Goal: Information Seeking & Learning: Learn about a topic

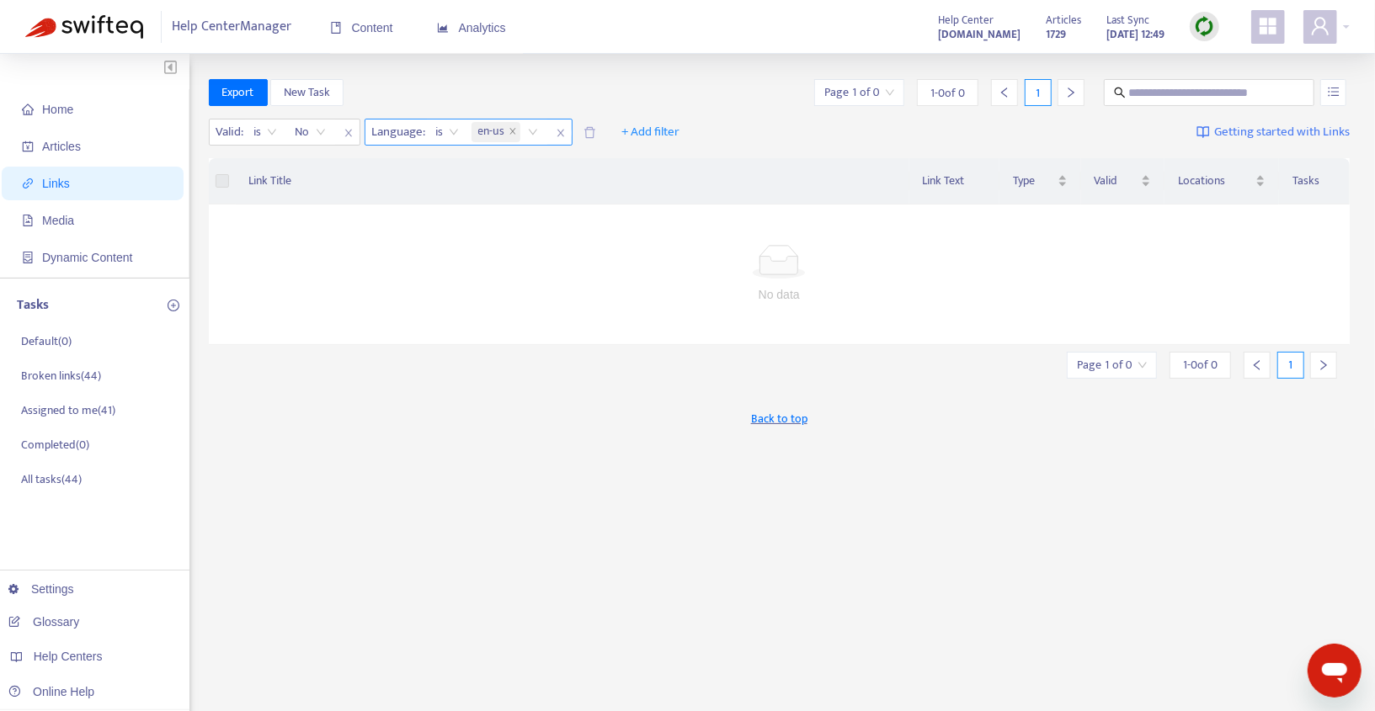
click at [539, 141] on div "en-us" at bounding box center [507, 132] width 79 height 25
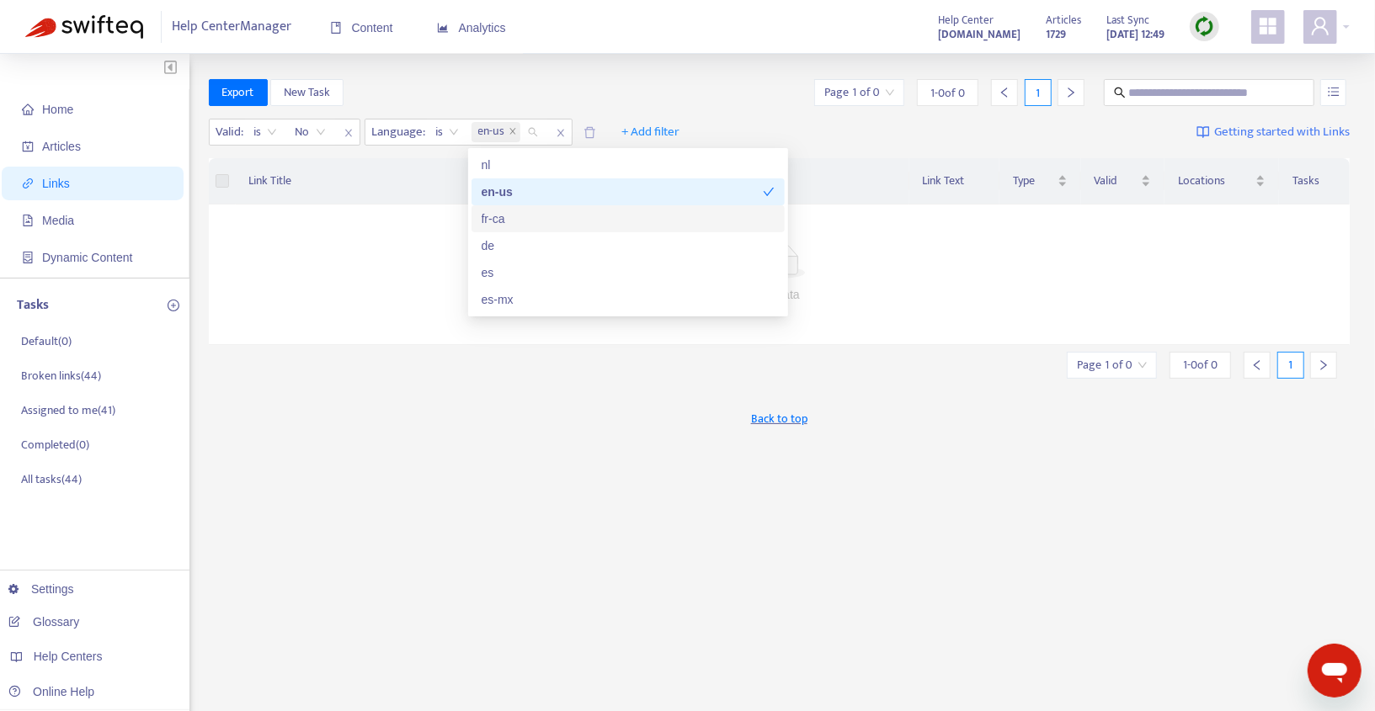
click at [503, 213] on div "fr-ca" at bounding box center [627, 219] width 293 height 19
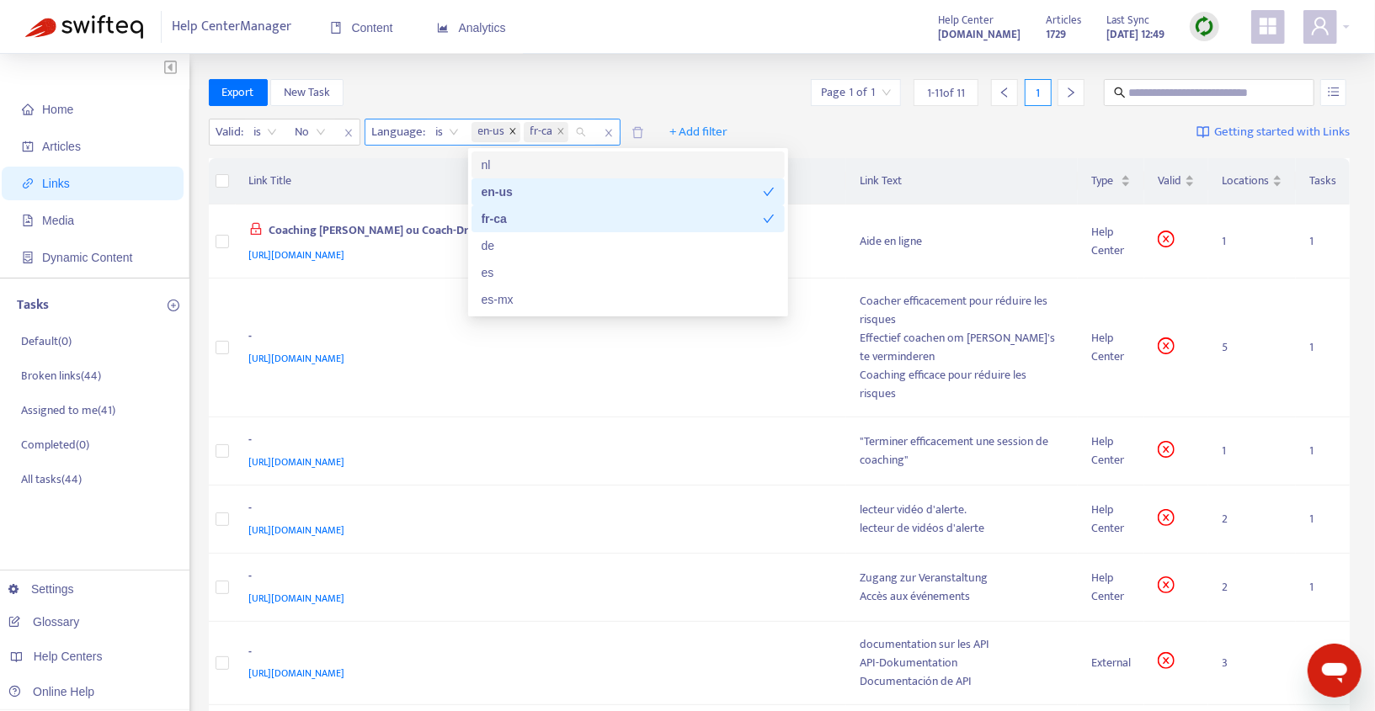
click at [511, 130] on icon "close" at bounding box center [512, 131] width 6 height 6
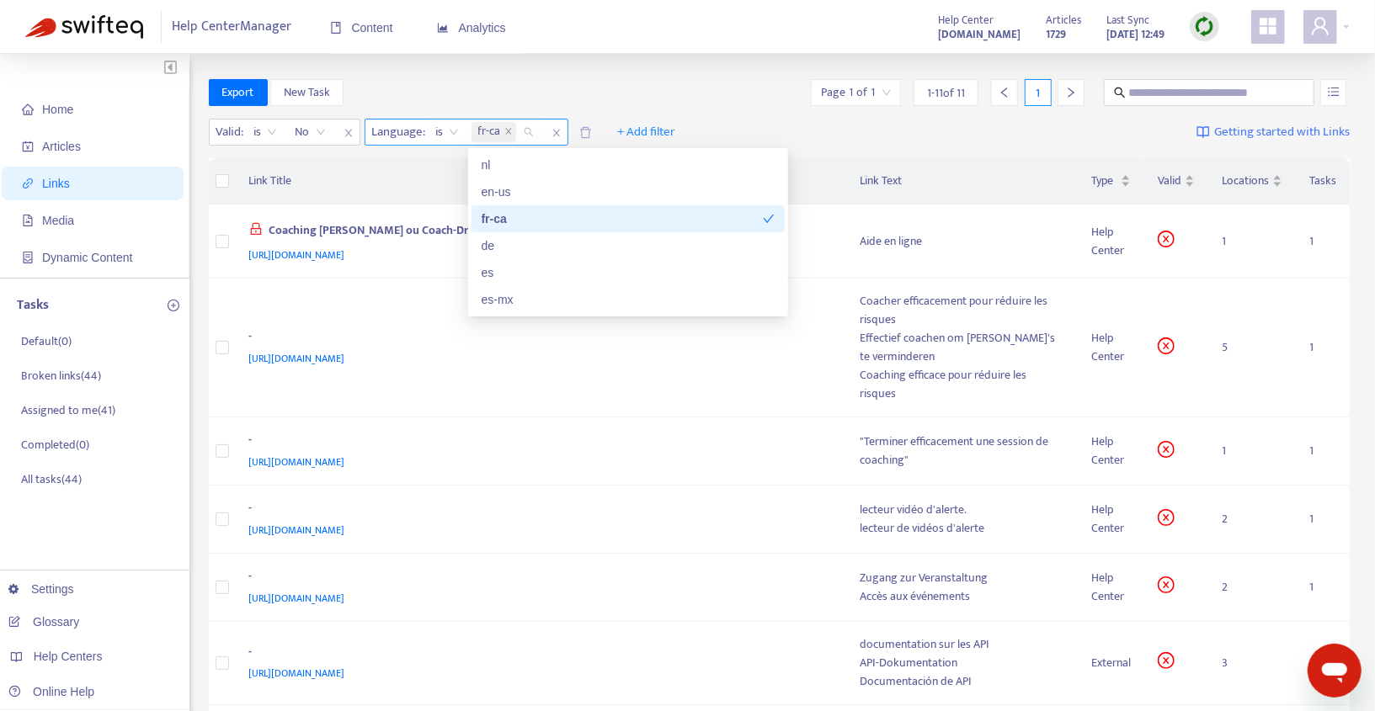
click at [521, 218] on div "fr-ca" at bounding box center [621, 219] width 281 height 19
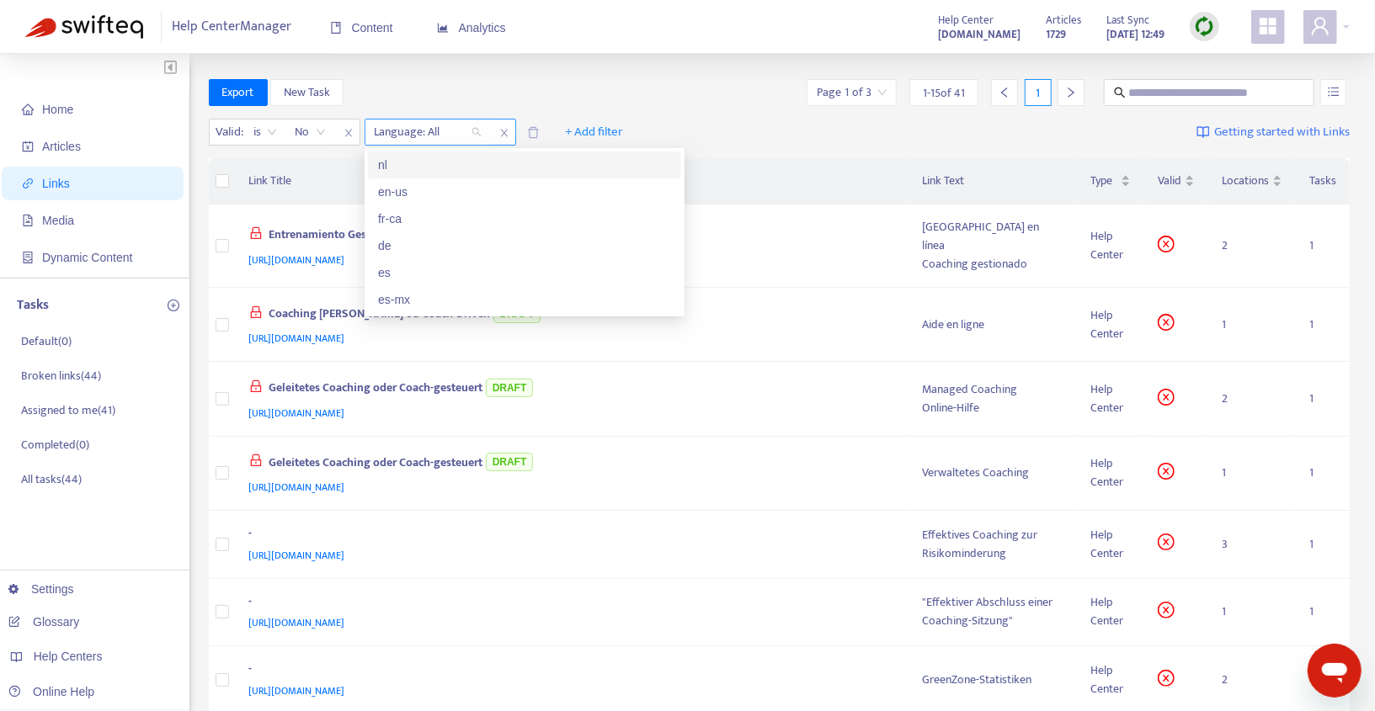
click at [507, 130] on icon "close" at bounding box center [503, 134] width 7 height 8
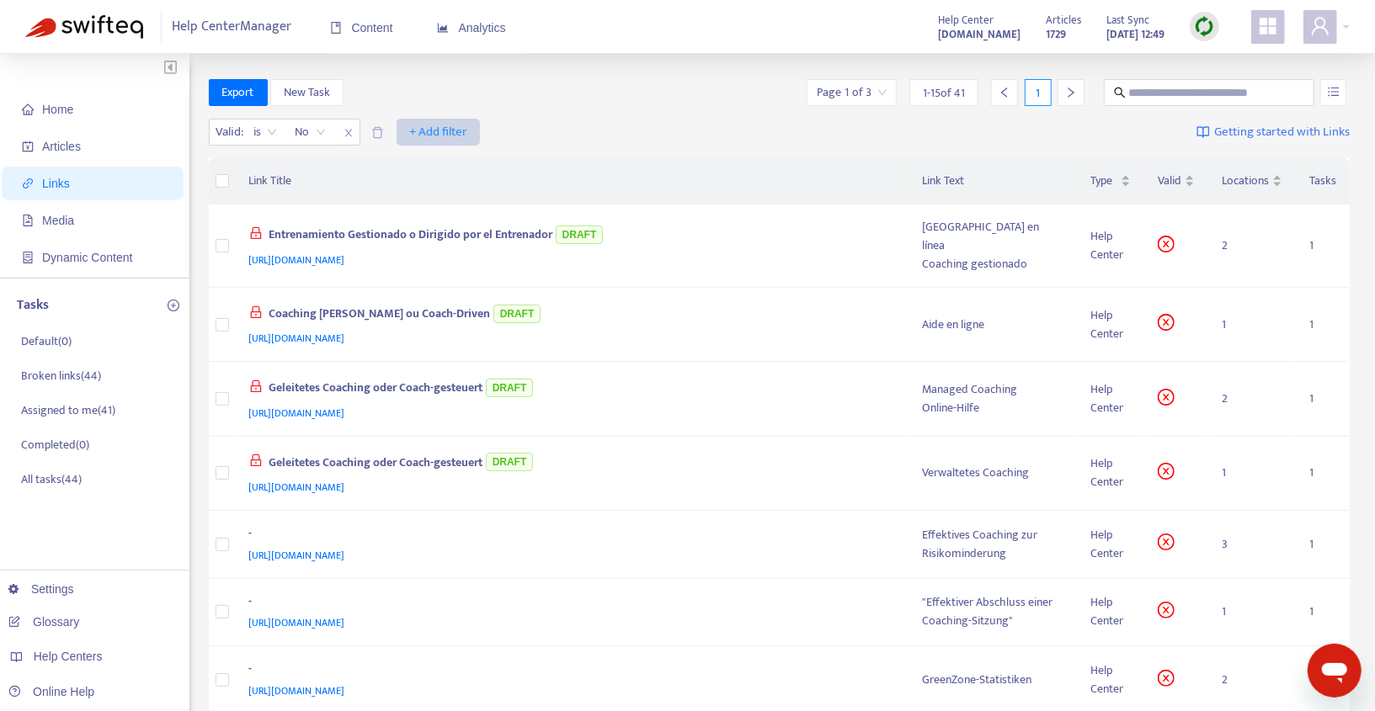
click at [428, 133] on span "+ Add filter" at bounding box center [438, 132] width 58 height 20
click at [444, 164] on span "Language" at bounding box center [438, 166] width 57 height 19
click at [480, 132] on div "Language: All" at bounding box center [427, 132] width 125 height 25
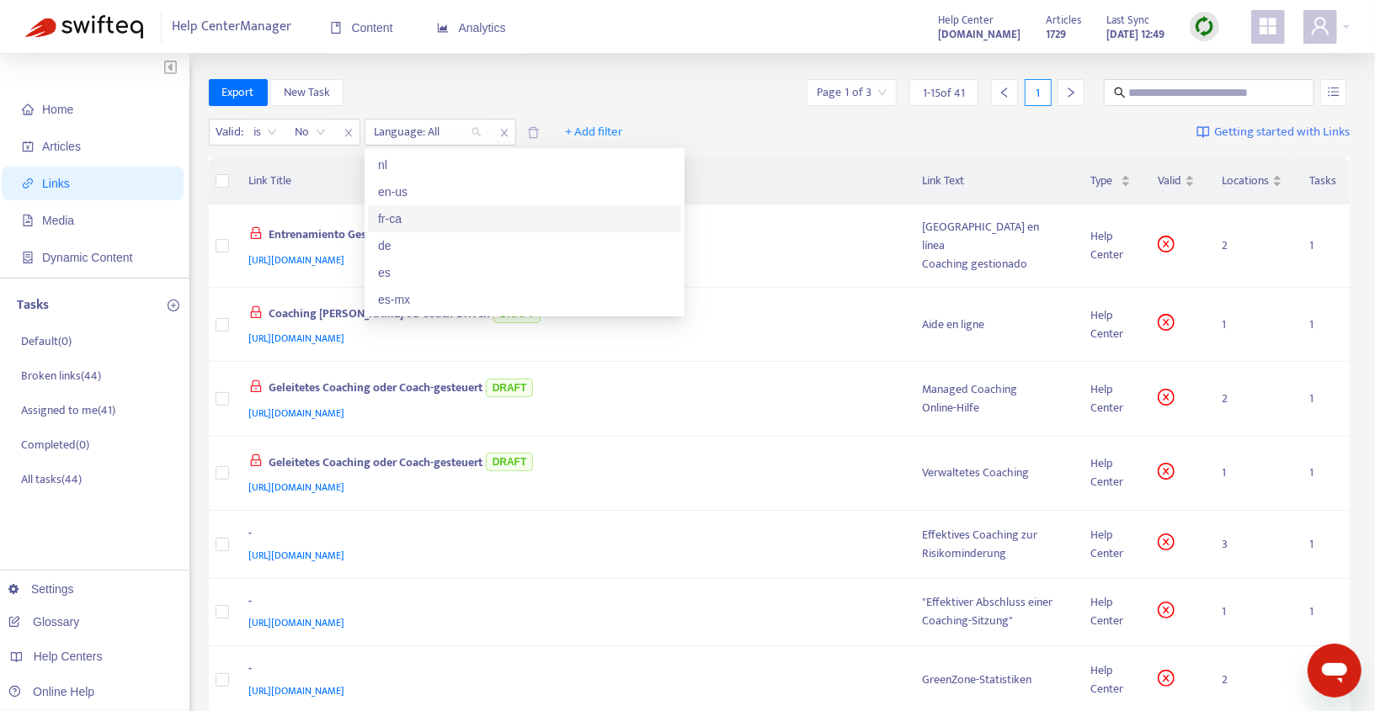
click at [413, 214] on div "fr-ca" at bounding box center [524, 219] width 293 height 19
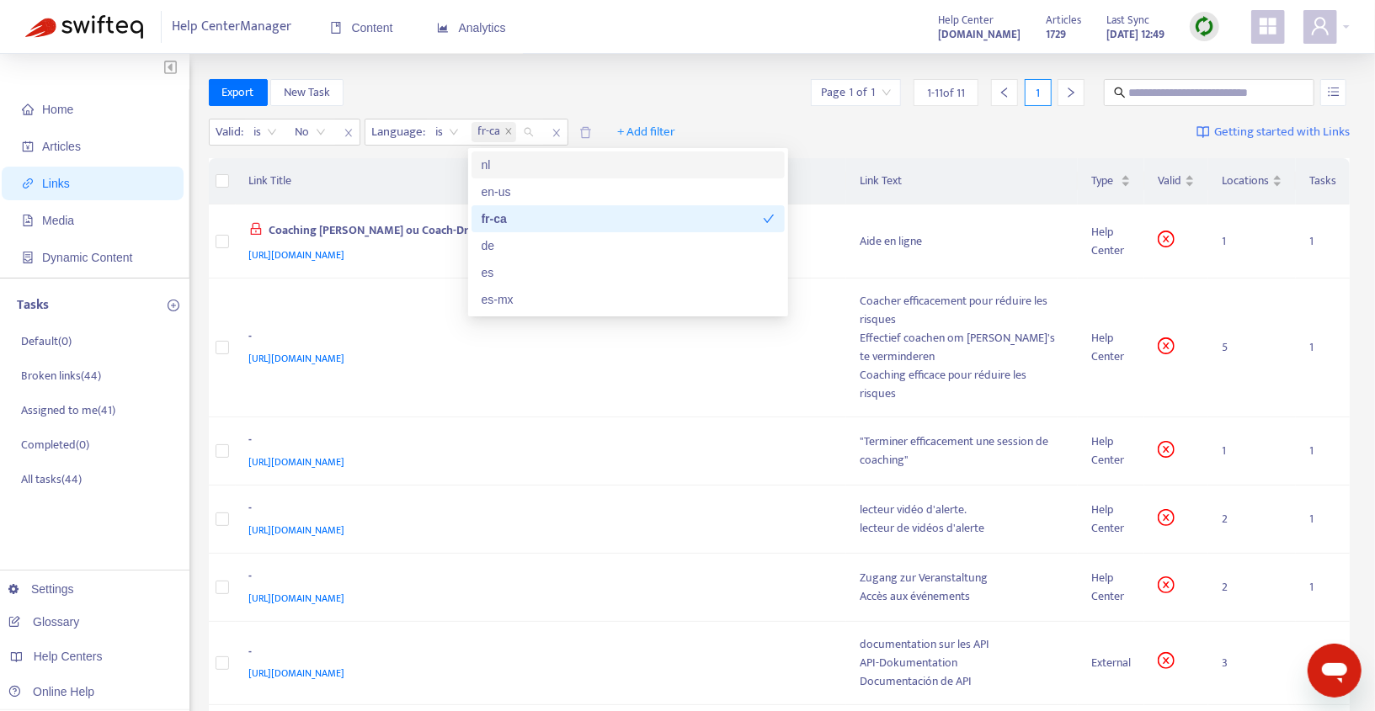
click at [670, 99] on div "Export New Task Page 1 of 1 1 - 11 of 11 1" at bounding box center [779, 92] width 1141 height 27
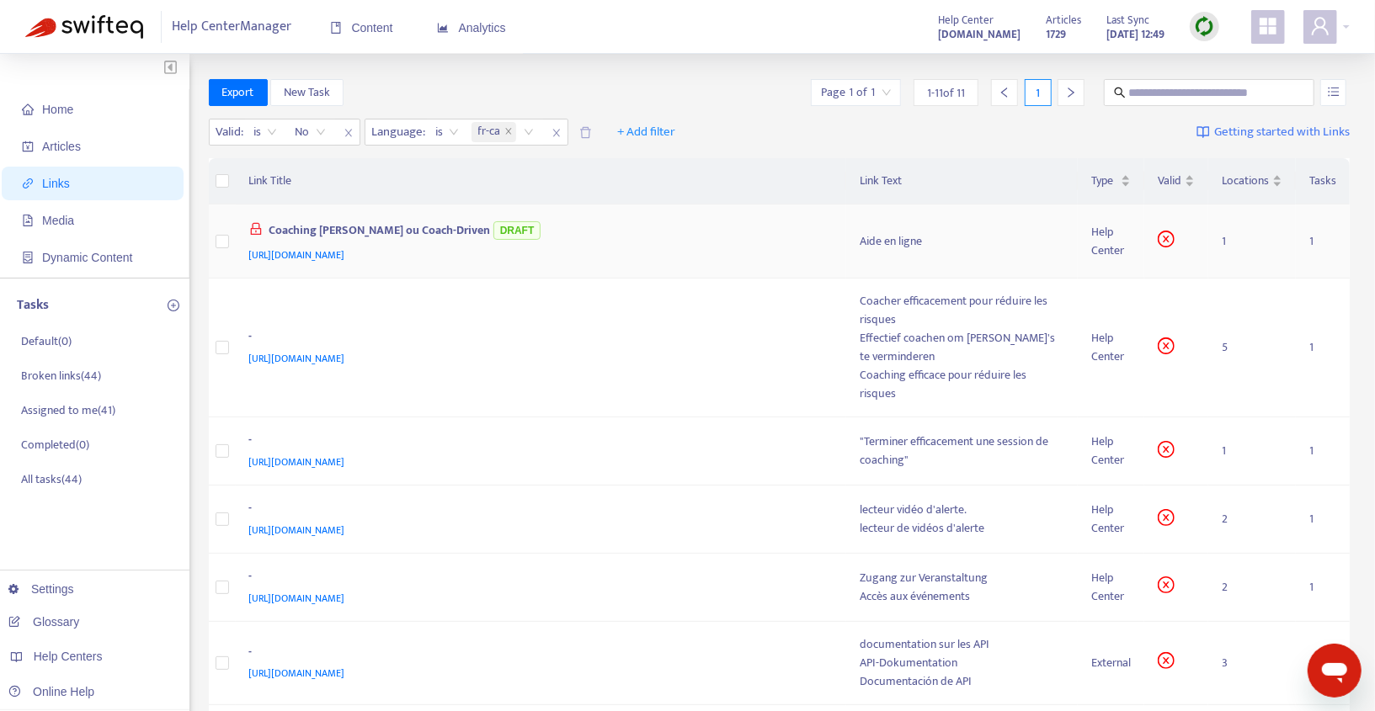
click at [740, 246] on div "[URL][DOMAIN_NAME]" at bounding box center [537, 255] width 577 height 19
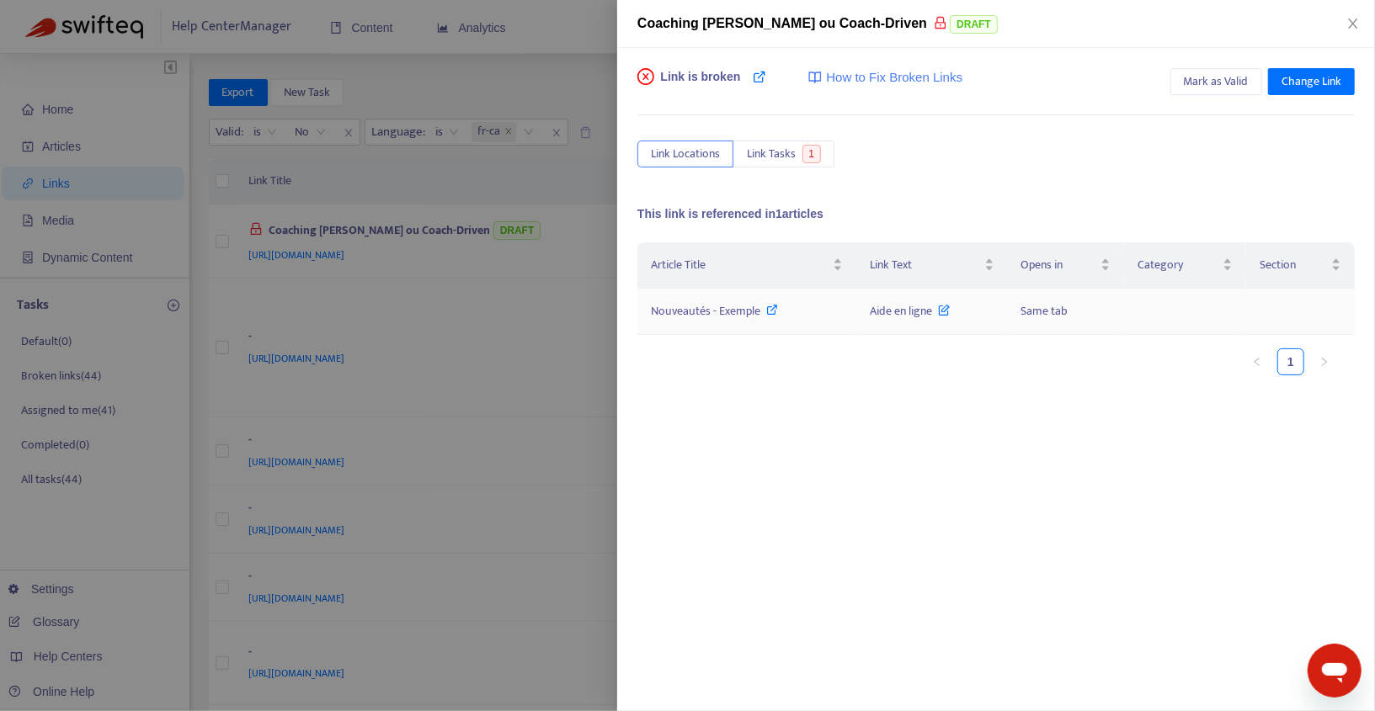
click at [745, 309] on span "Nouveautés - Exemple" at bounding box center [705, 310] width 109 height 19
click at [810, 302] on div "Nouveautés - Exemple" at bounding box center [747, 311] width 192 height 19
click at [1347, 29] on icon "close" at bounding box center [1352, 23] width 13 height 13
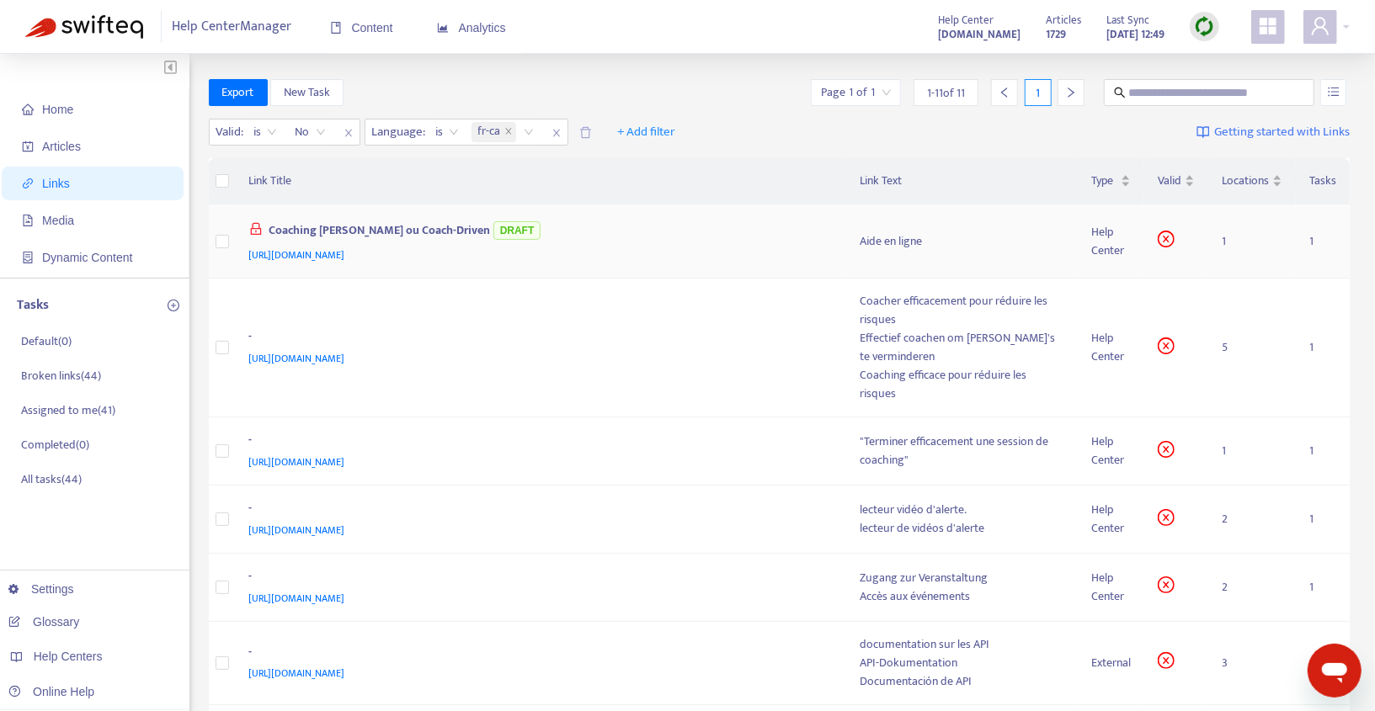
click at [859, 237] on div "Aide en ligne" at bounding box center [961, 241] width 205 height 19
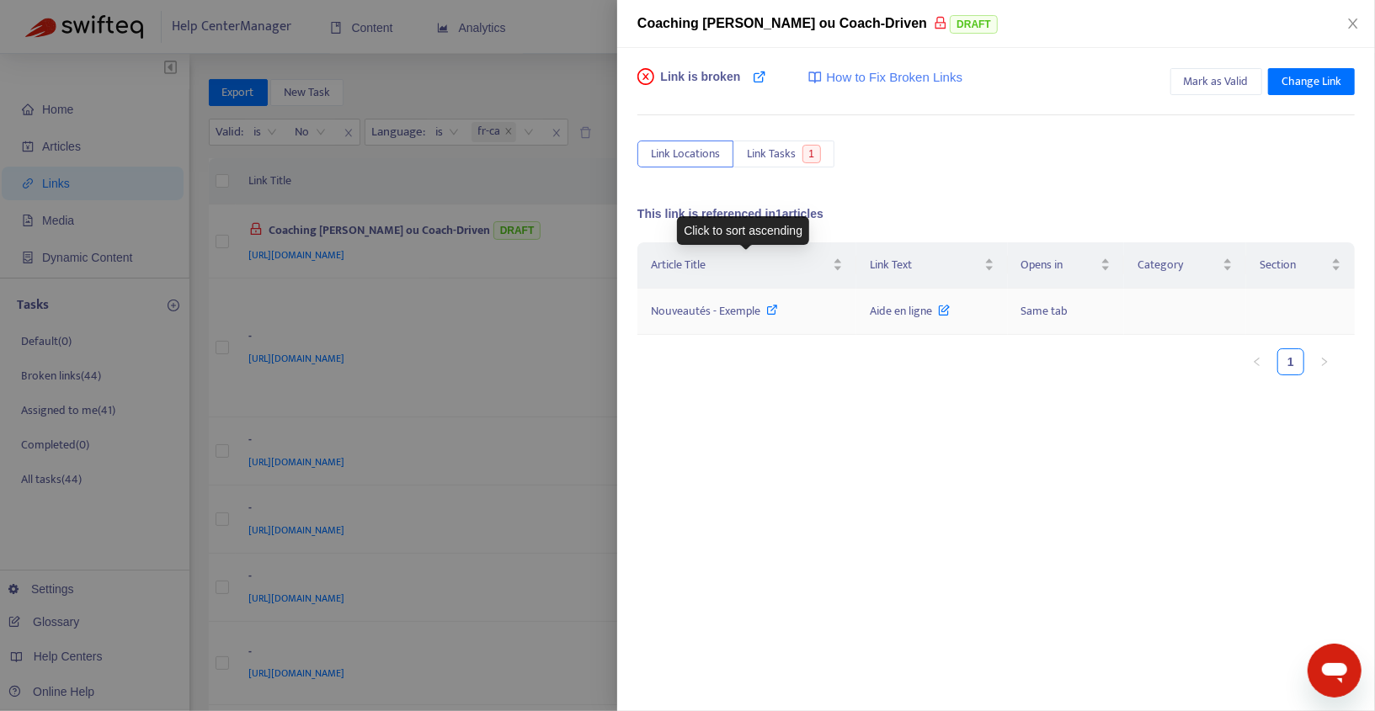
click at [753, 301] on span "Nouveautés - Exemple" at bounding box center [705, 310] width 109 height 19
click at [1355, 20] on icon "close" at bounding box center [1352, 24] width 9 height 10
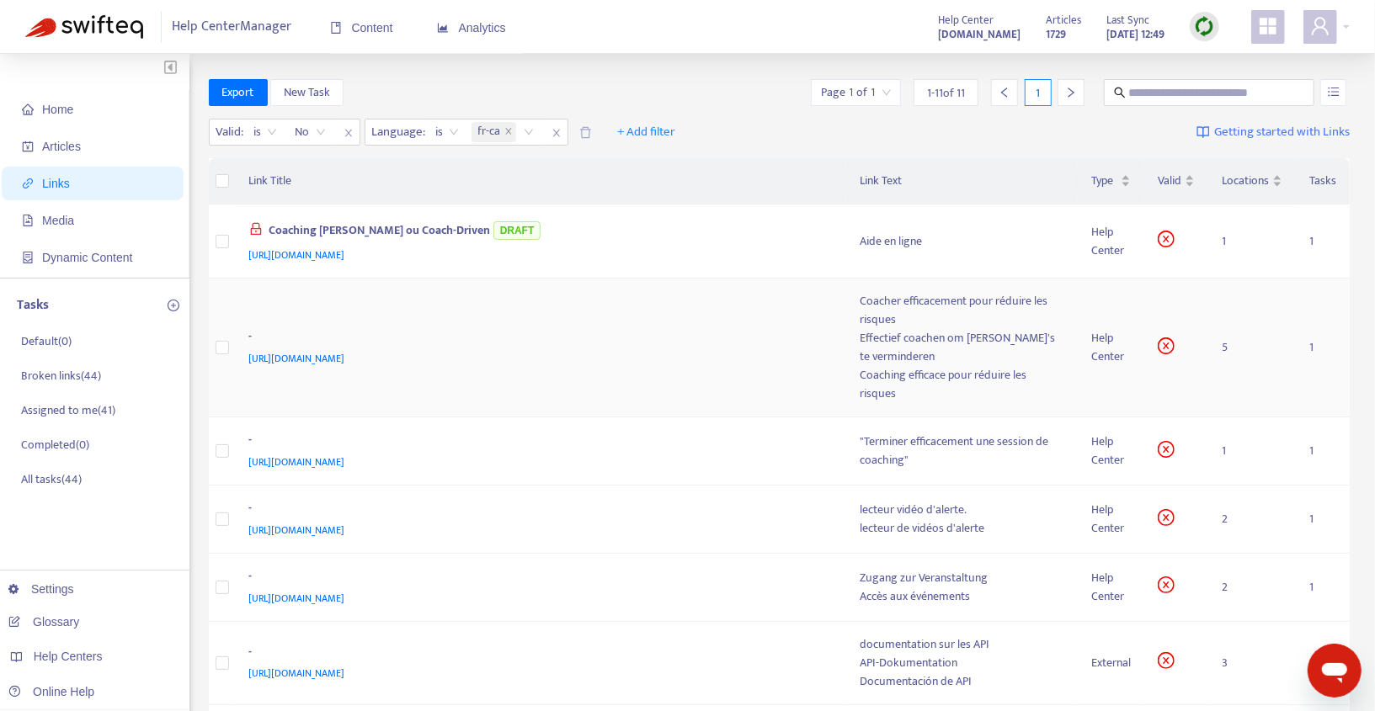
click at [761, 327] on div "-" at bounding box center [537, 338] width 577 height 22
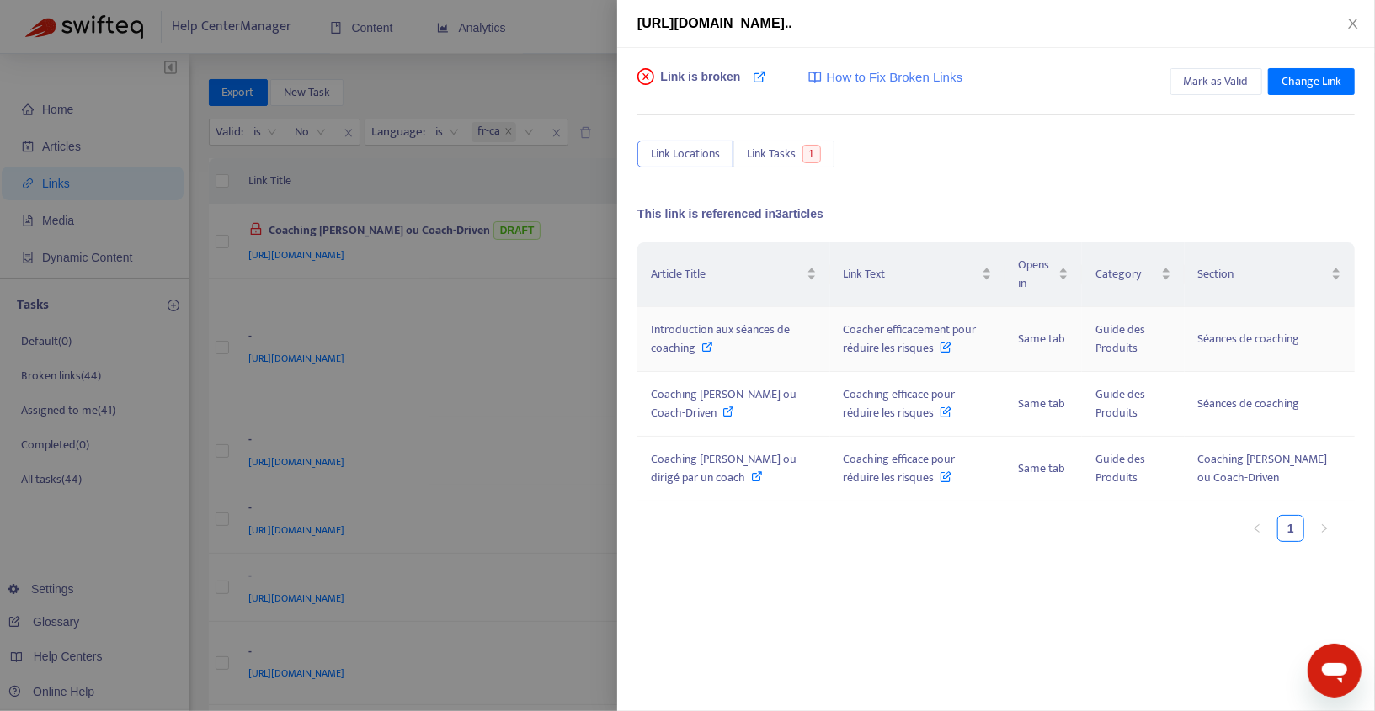
click at [764, 325] on span "Introduction aux séances de coaching" at bounding box center [720, 339] width 139 height 38
click at [776, 341] on div "Introduction aux séances de coaching" at bounding box center [734, 339] width 166 height 37
click at [1353, 23] on icon "close" at bounding box center [1352, 24] width 9 height 10
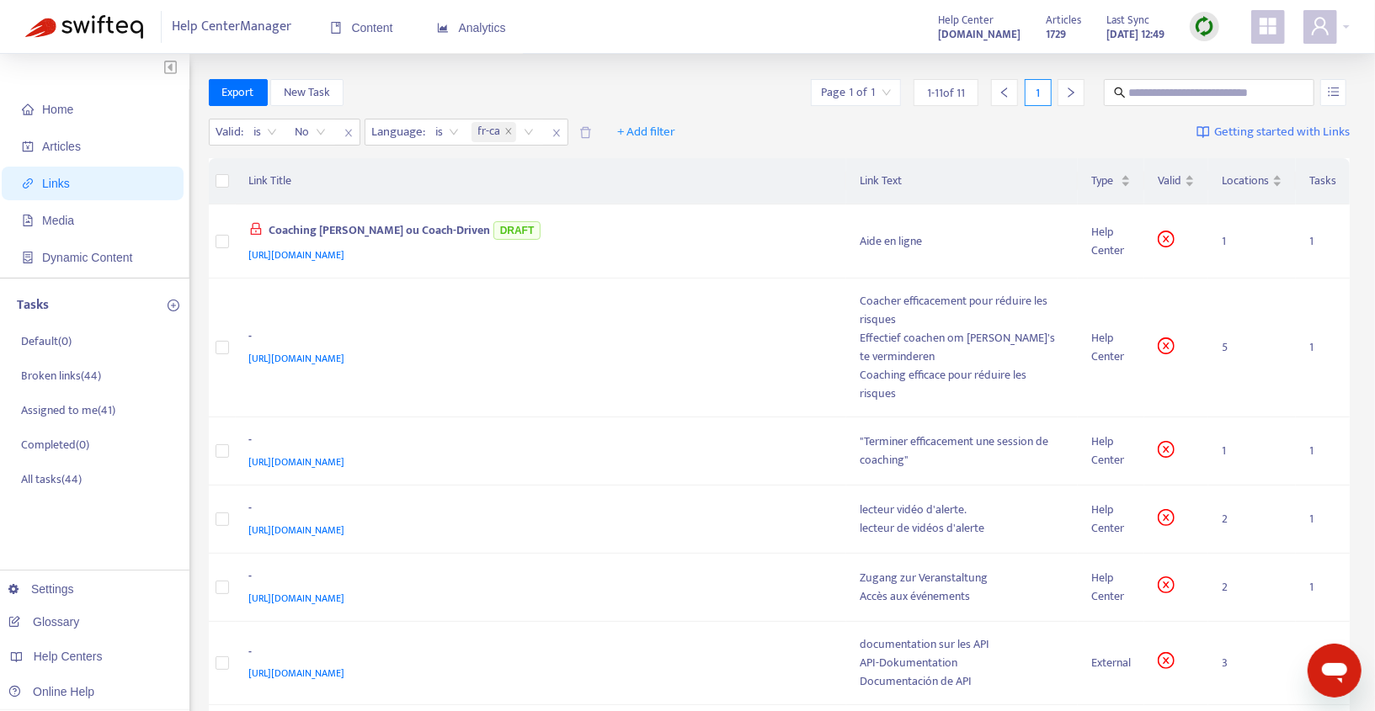
click at [1212, 29] on img at bounding box center [1204, 26] width 21 height 21
click at [1235, 65] on link "Quick Sync" at bounding box center [1239, 60] width 72 height 19
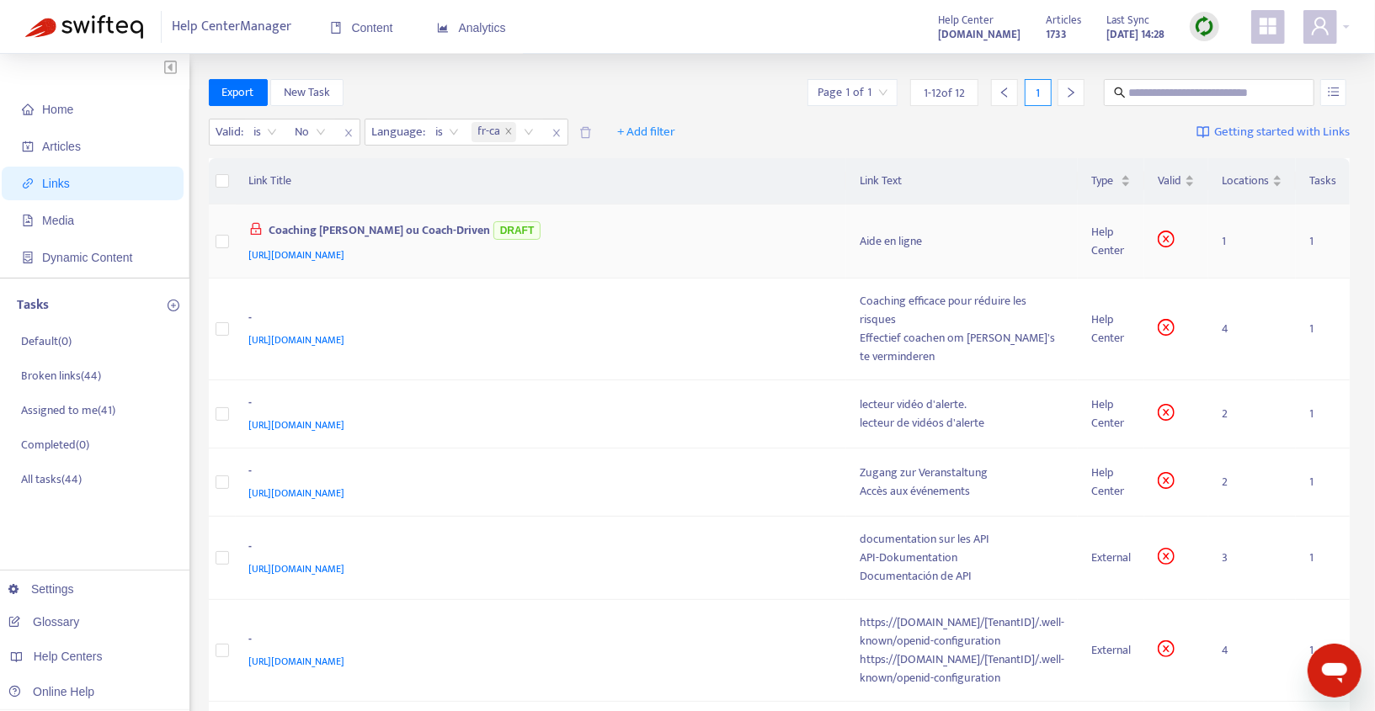
click at [762, 254] on div "[URL][DOMAIN_NAME]" at bounding box center [537, 255] width 577 height 19
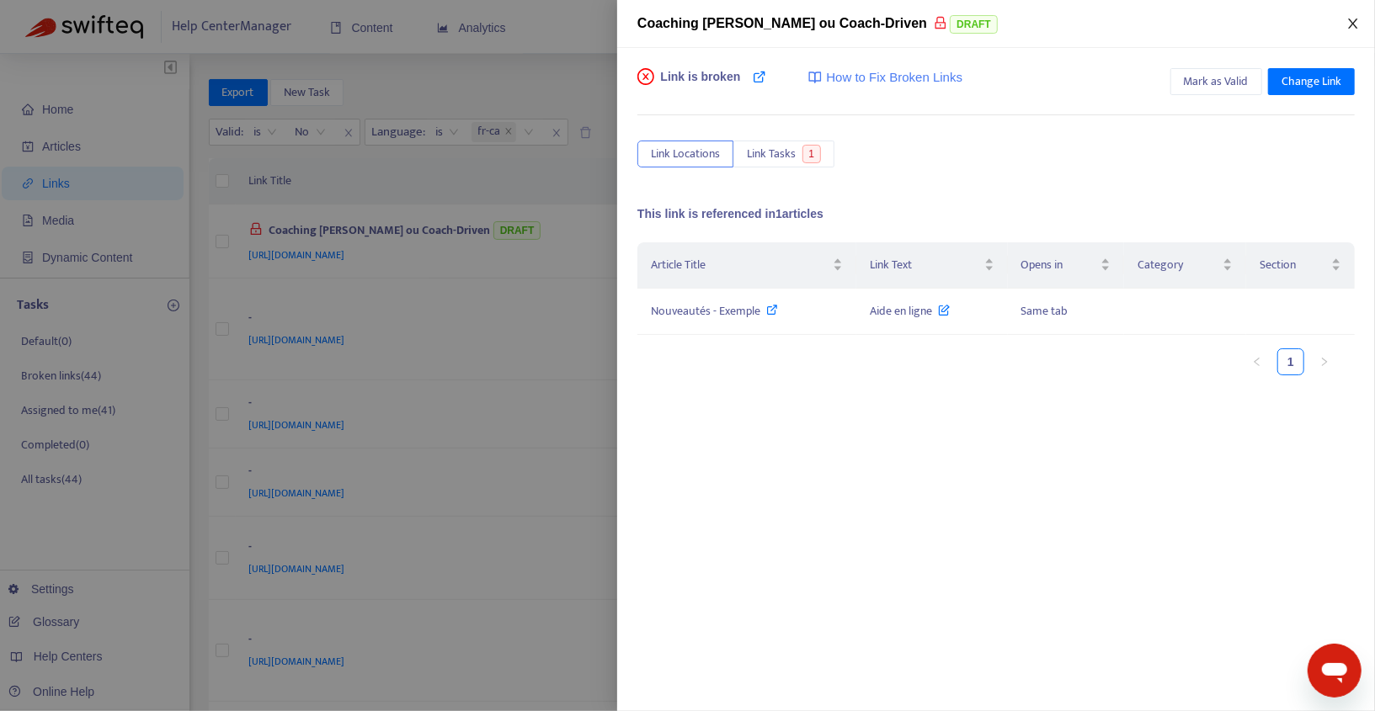
click at [1352, 25] on icon "close" at bounding box center [1352, 23] width 13 height 13
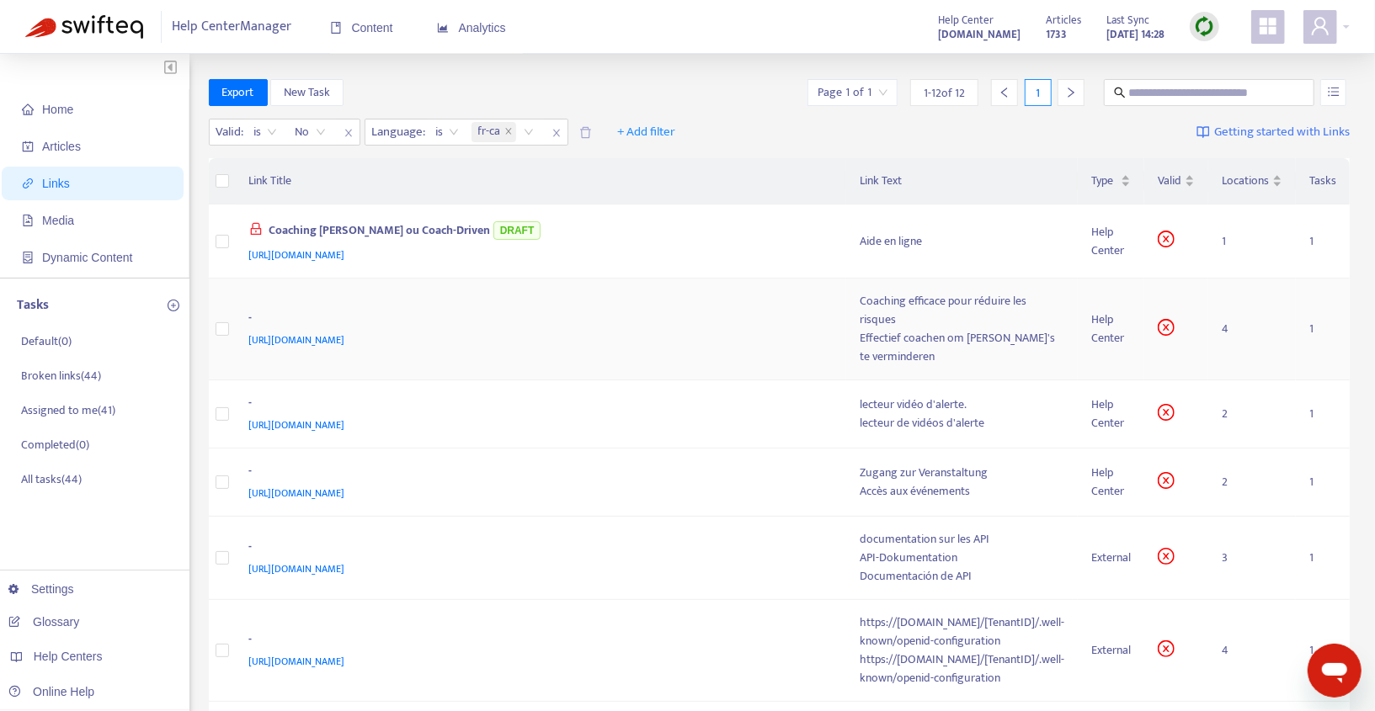
click at [859, 329] on div "Effectief coachen om [PERSON_NAME]'s te verminderen" at bounding box center [961, 347] width 205 height 37
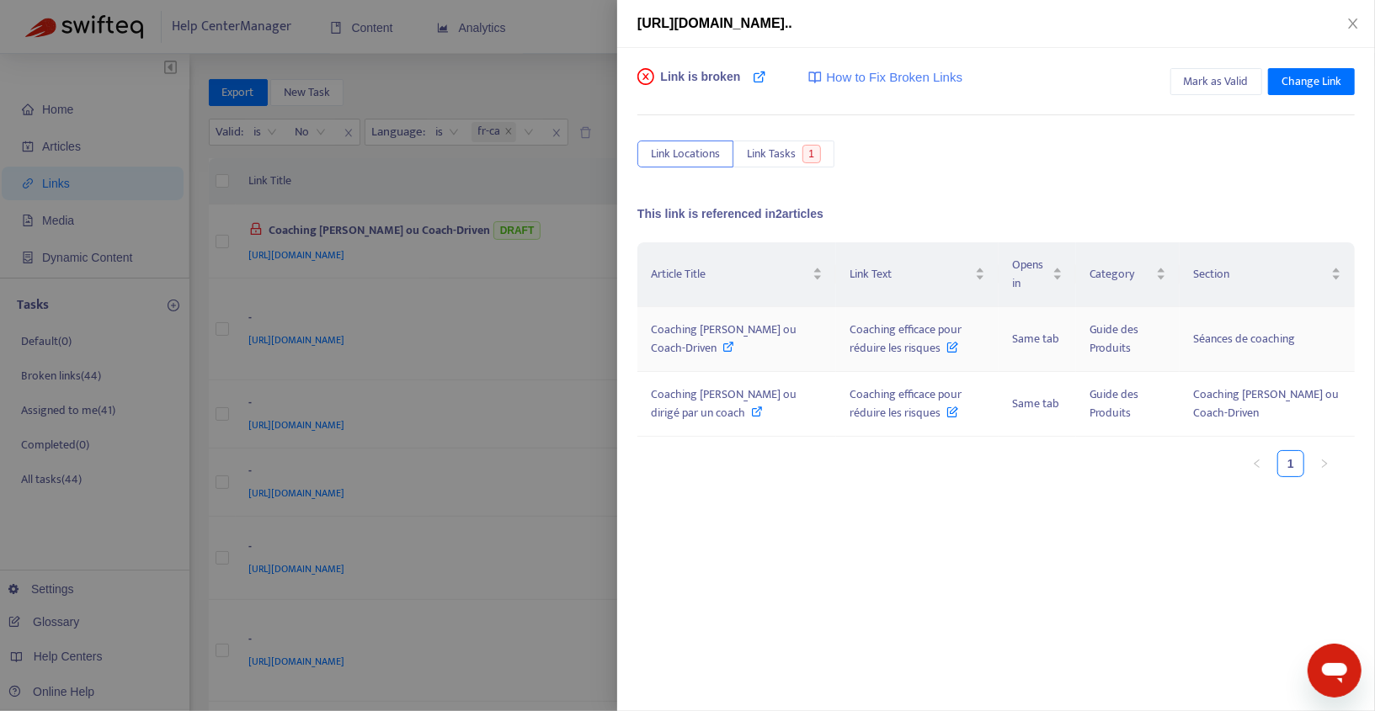
click at [769, 350] on div "Coaching [PERSON_NAME] ou Coach-Driven" at bounding box center [737, 339] width 172 height 37
click at [786, 339] on div "Coaching [PERSON_NAME] ou Coach-Driven" at bounding box center [737, 339] width 172 height 37
click at [801, 418] on div "Coaching [PERSON_NAME] ou dirigé par un coach" at bounding box center [737, 404] width 172 height 37
click at [1340, 24] on div "[URL][DOMAIN_NAME].." at bounding box center [995, 23] width 717 height 20
click at [1346, 24] on icon "close" at bounding box center [1352, 23] width 13 height 13
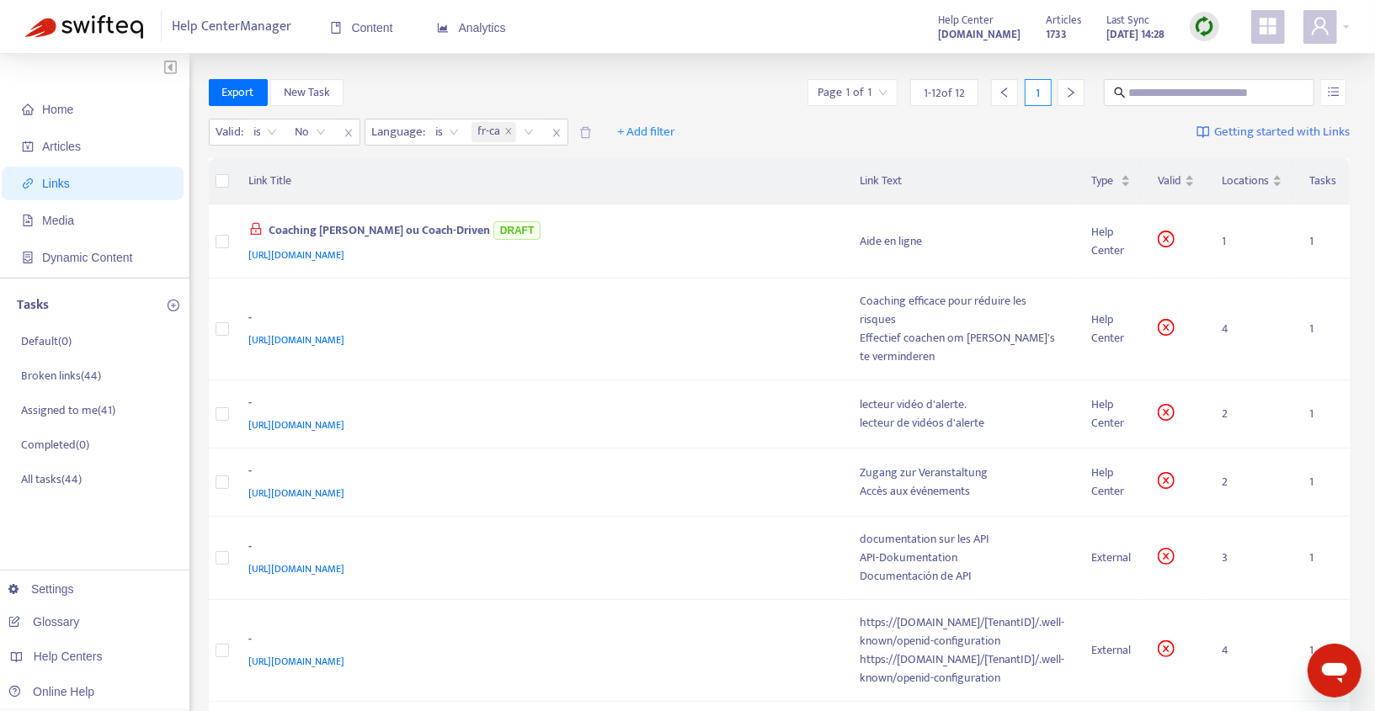
click at [1196, 31] on img at bounding box center [1204, 26] width 21 height 21
click at [1208, 68] on link "Quick Sync" at bounding box center [1239, 60] width 72 height 19
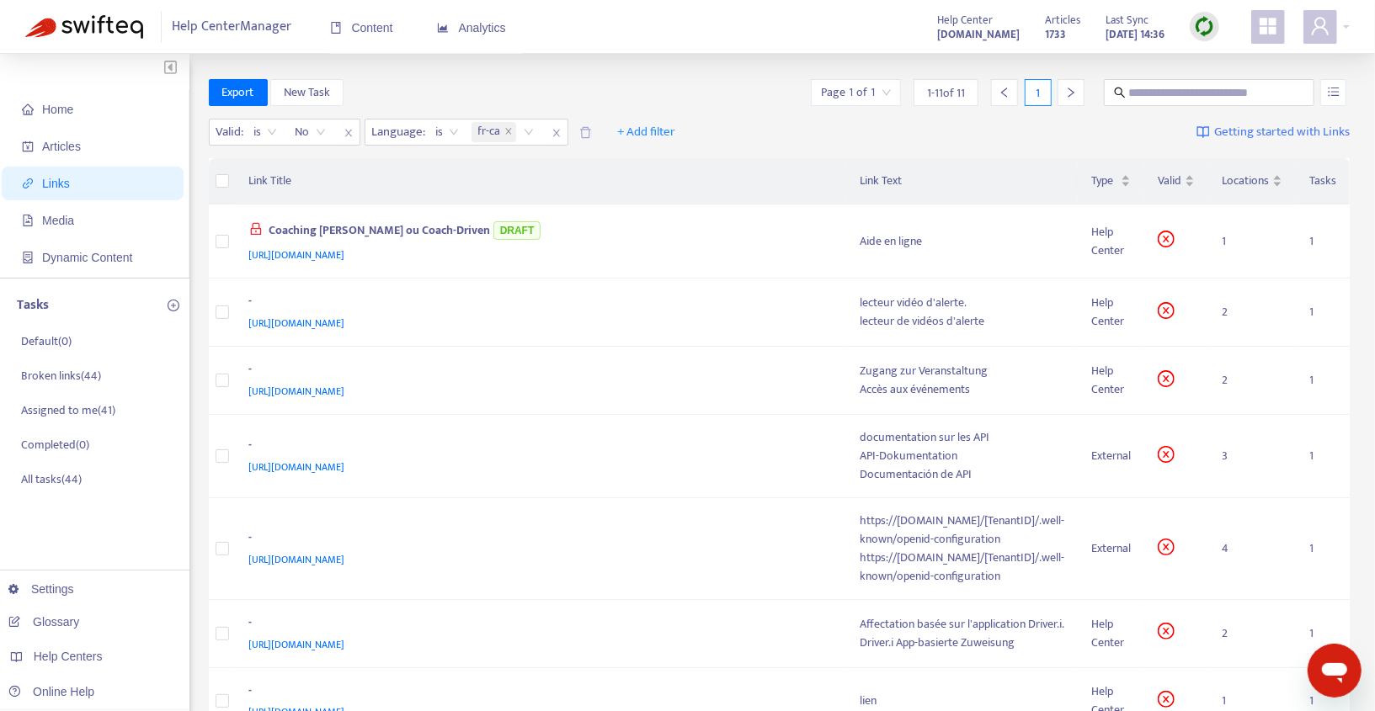
click at [1208, 30] on img at bounding box center [1204, 26] width 21 height 21
click at [1225, 66] on link "Quick Sync" at bounding box center [1239, 60] width 72 height 19
